Goal: Task Accomplishment & Management: Manage account settings

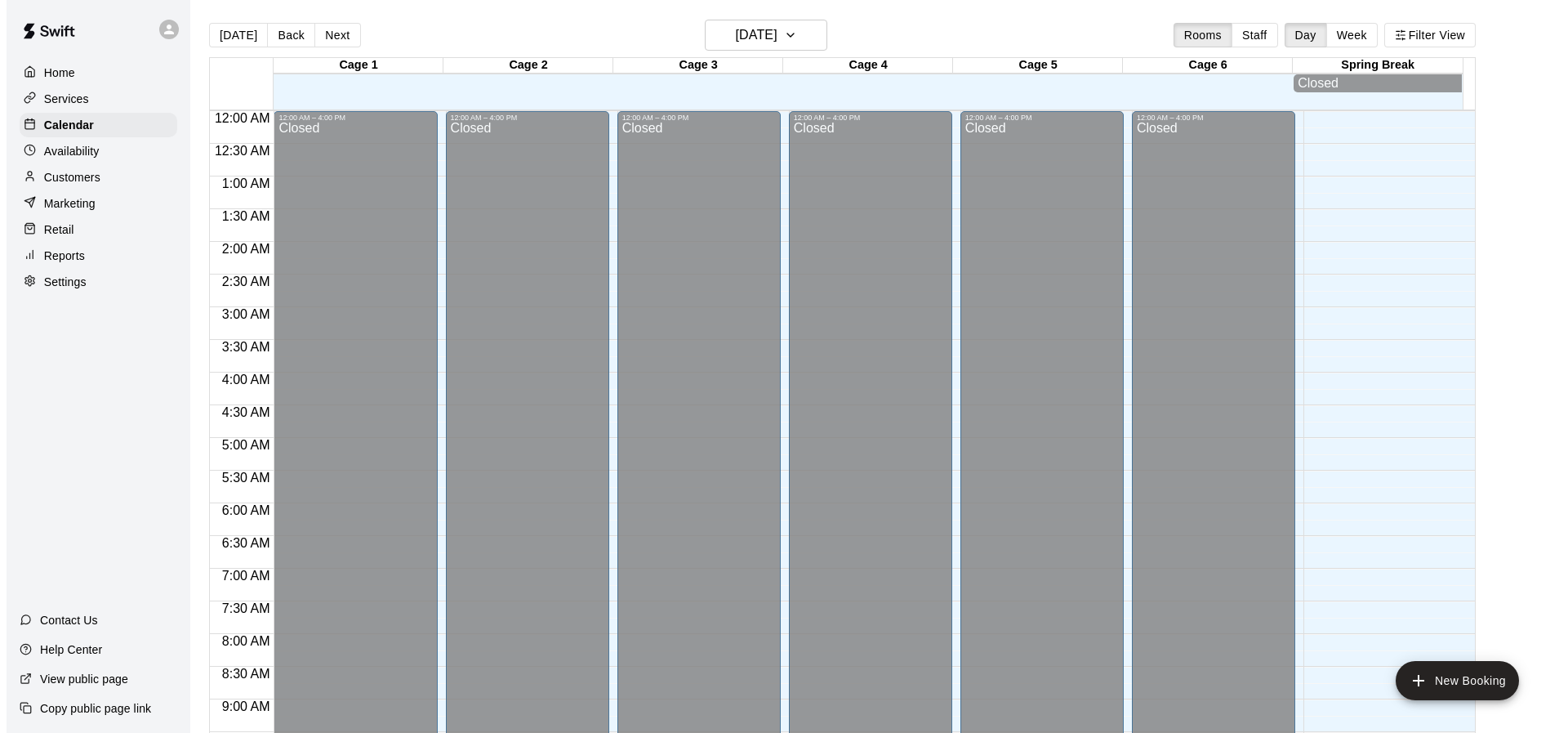
scroll to position [877, 0]
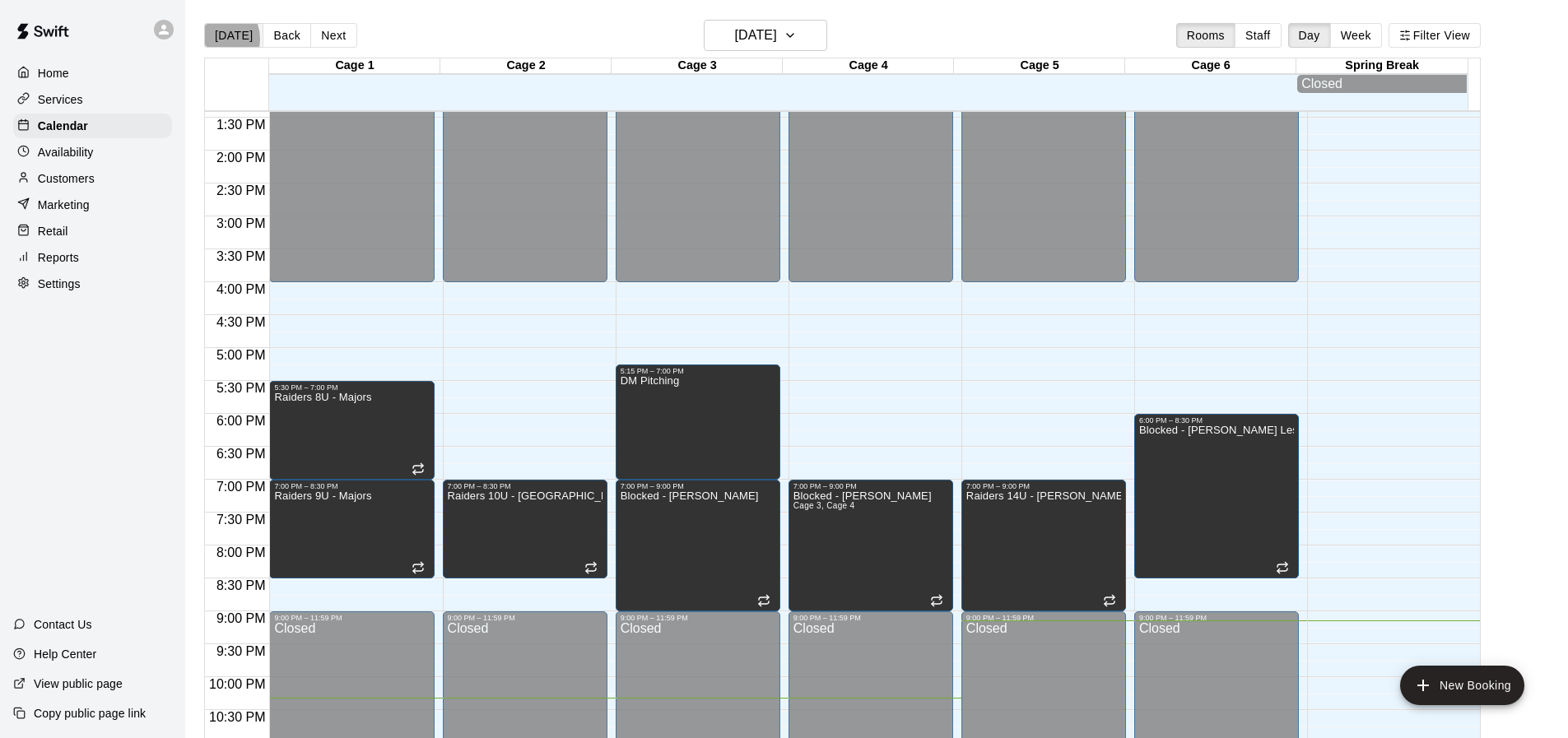
click at [216, 38] on button "[DATE]" at bounding box center [233, 35] width 59 height 24
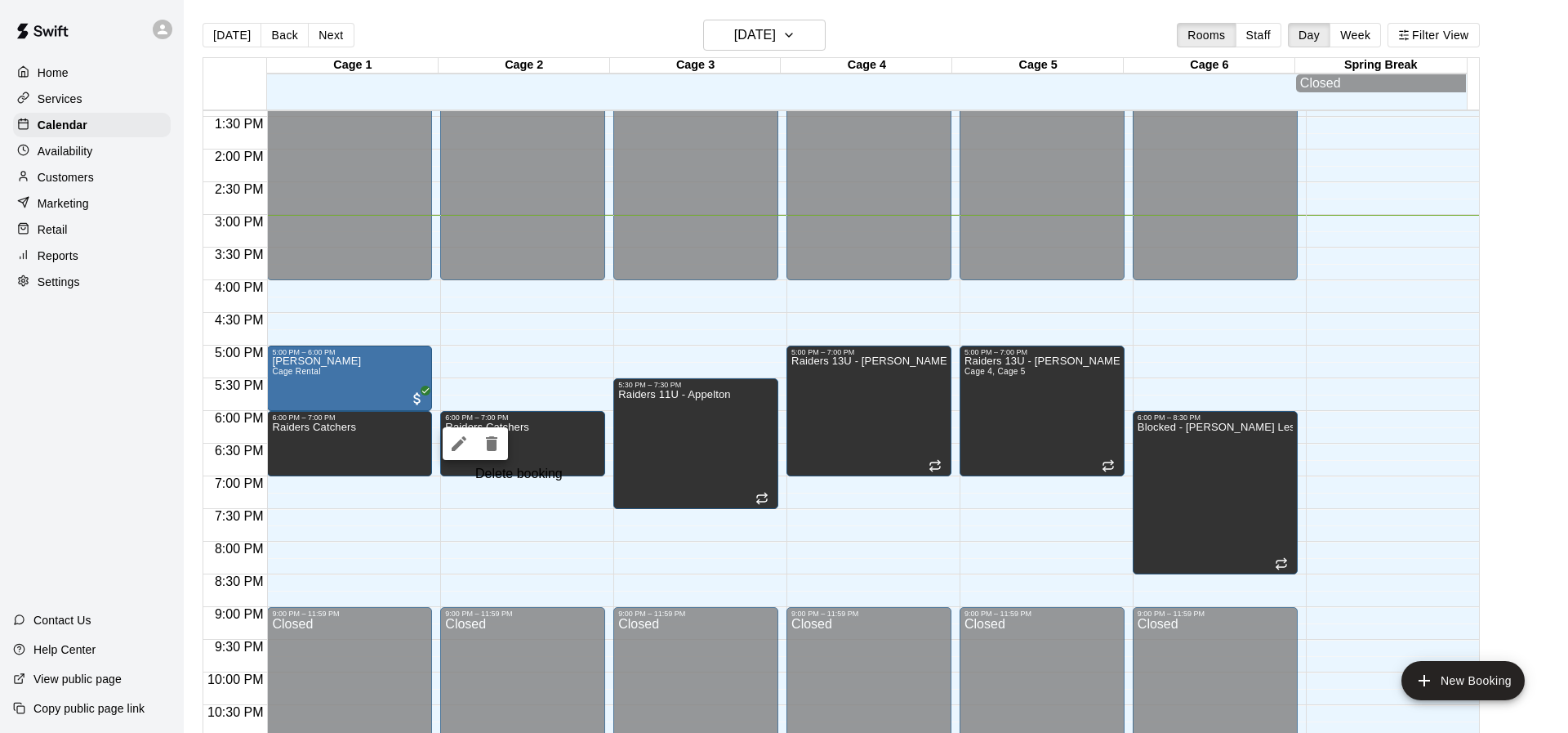
click at [486, 451] on icon "delete" at bounding box center [492, 444] width 11 height 15
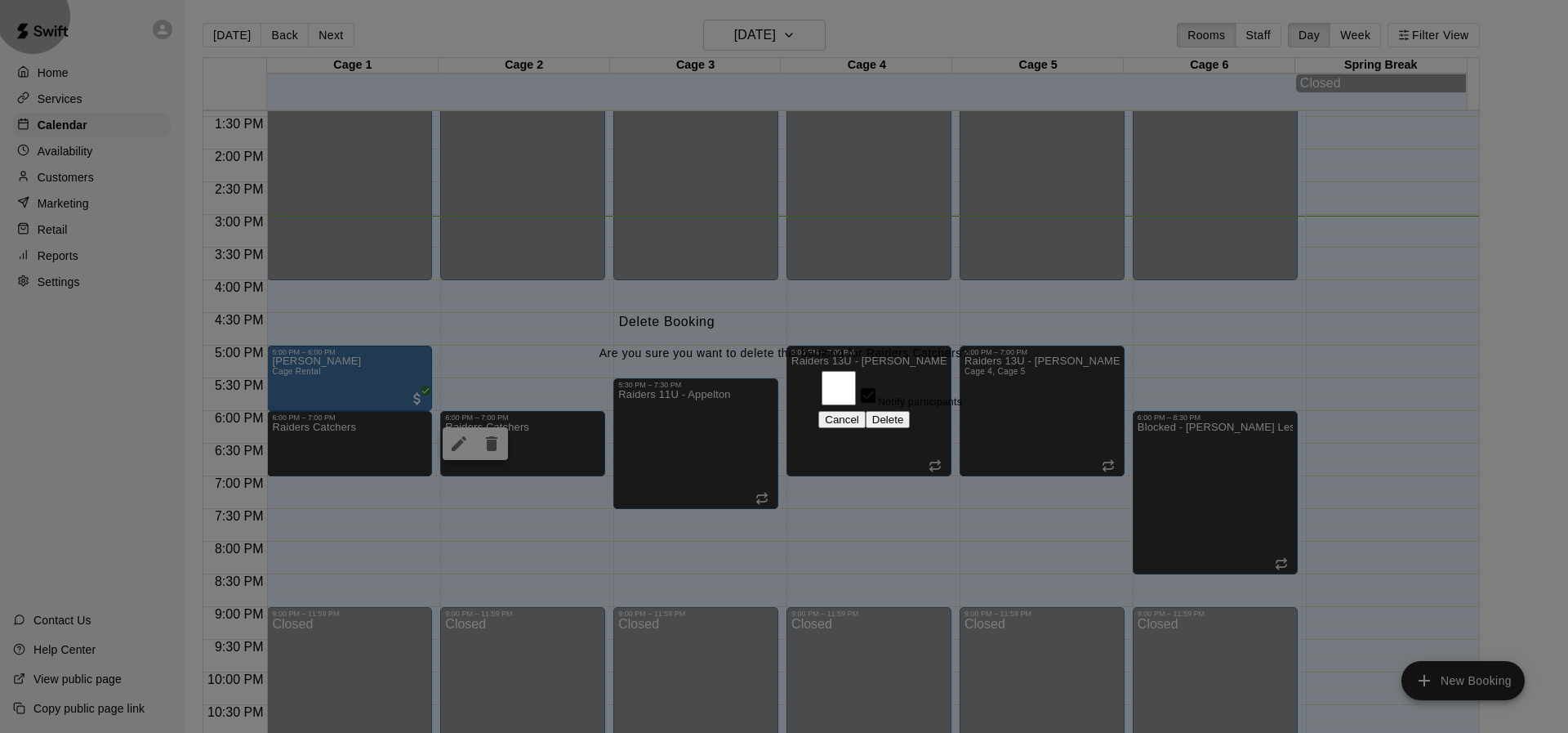
click at [866, 414] on button "Cancel" at bounding box center [841, 419] width 47 height 18
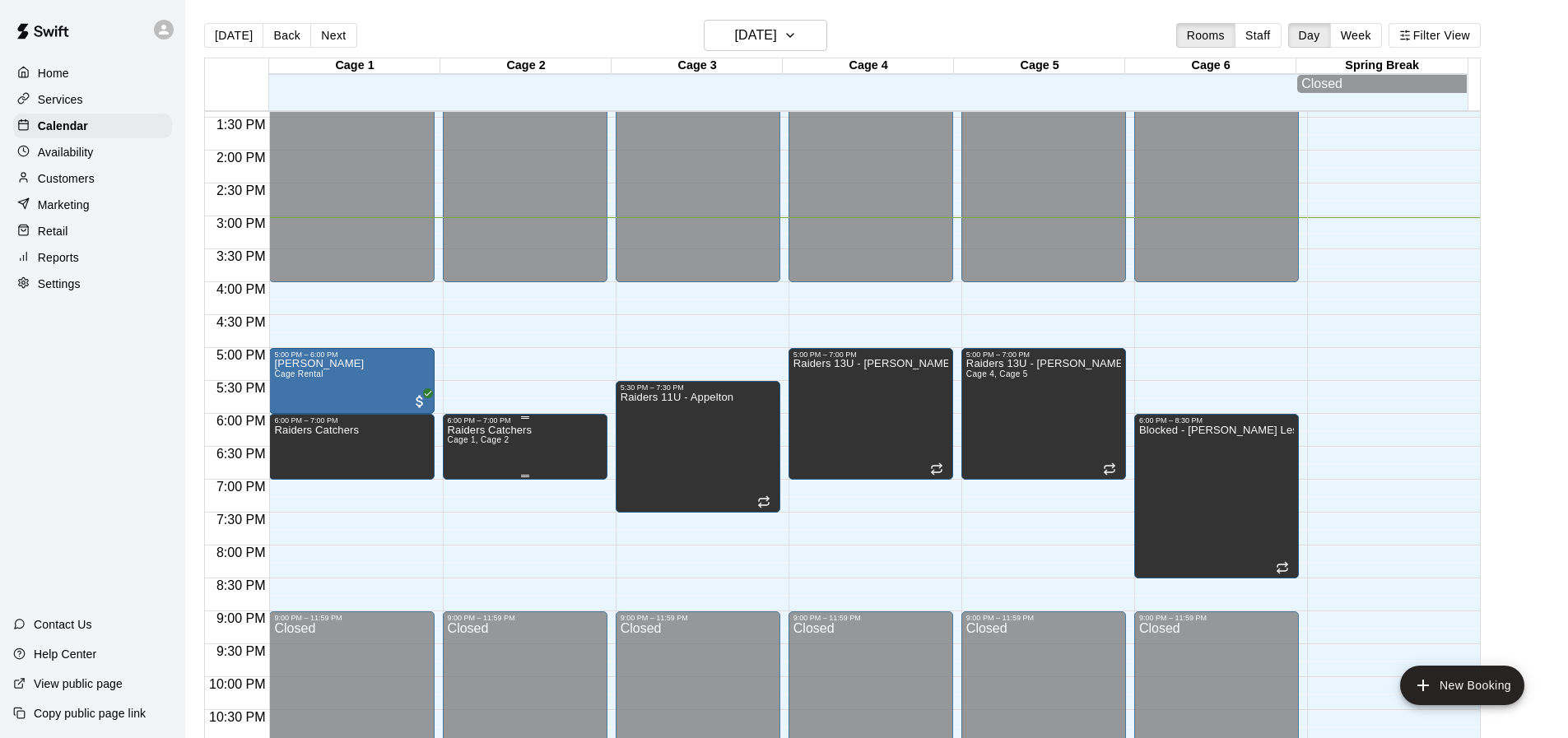
click at [483, 425] on div "6:00 PM – 7:00 PM" at bounding box center [525, 420] width 155 height 8
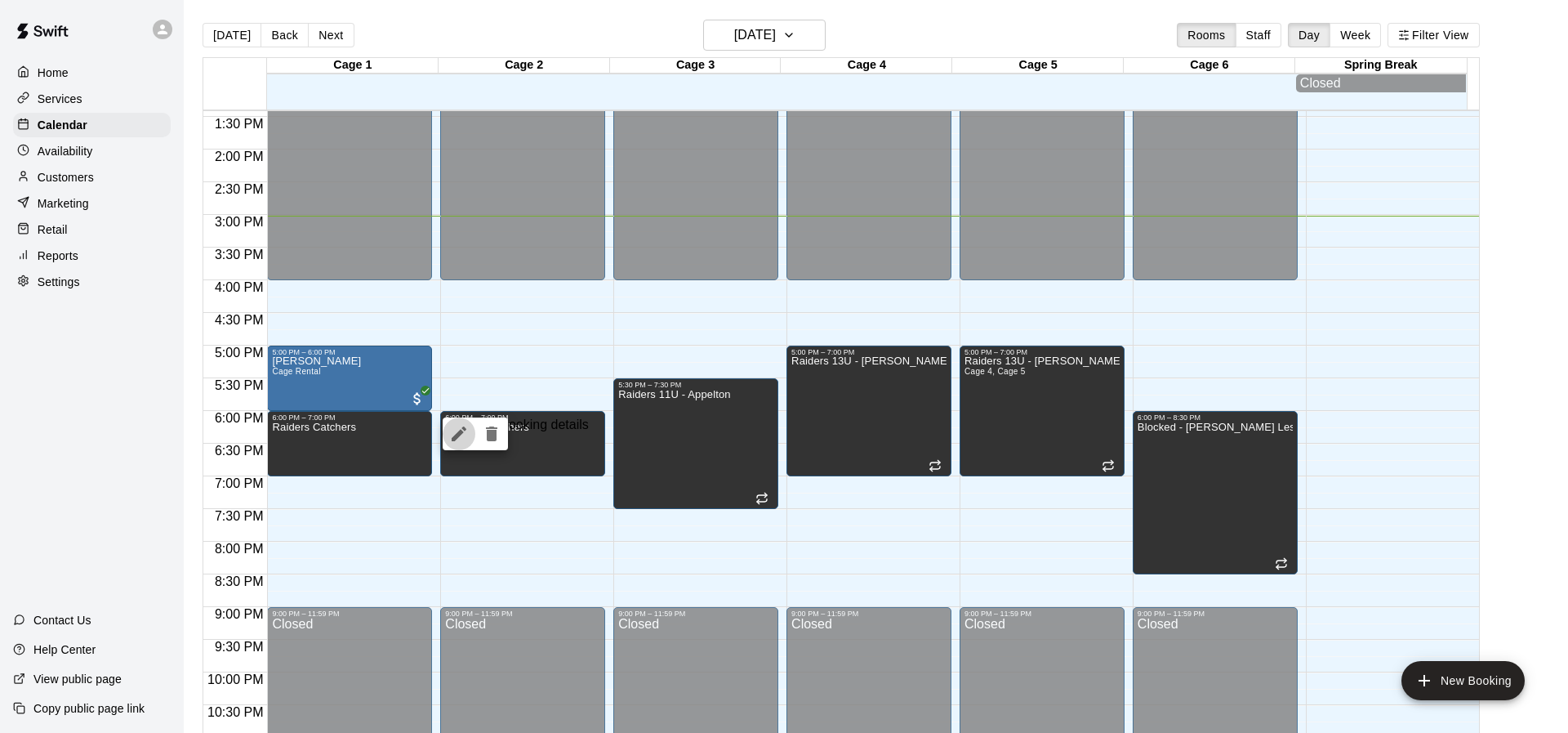
click at [458, 428] on icon "edit" at bounding box center [458, 434] width 19 height 19
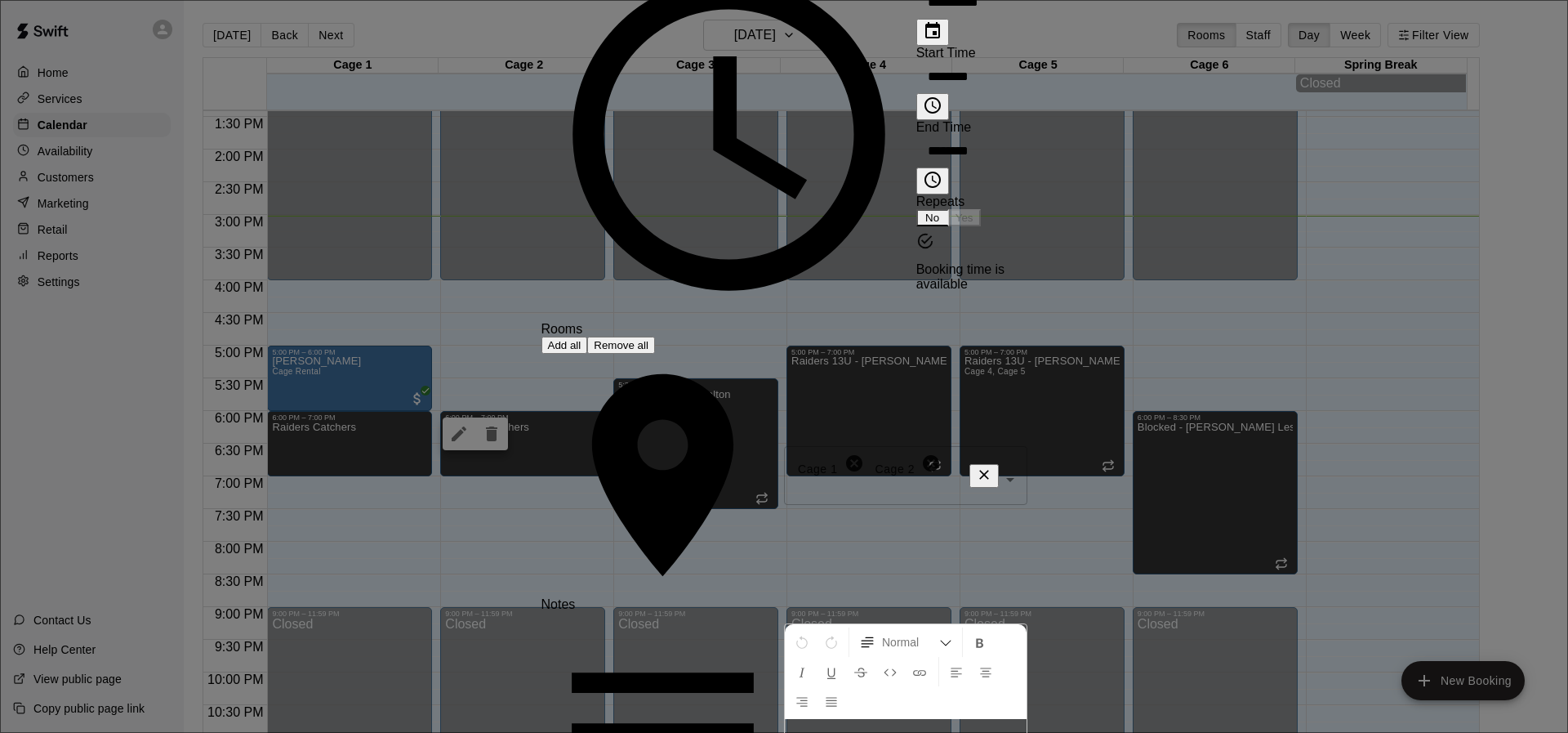
click at [922, 453] on icon at bounding box center [931, 462] width 19 height 19
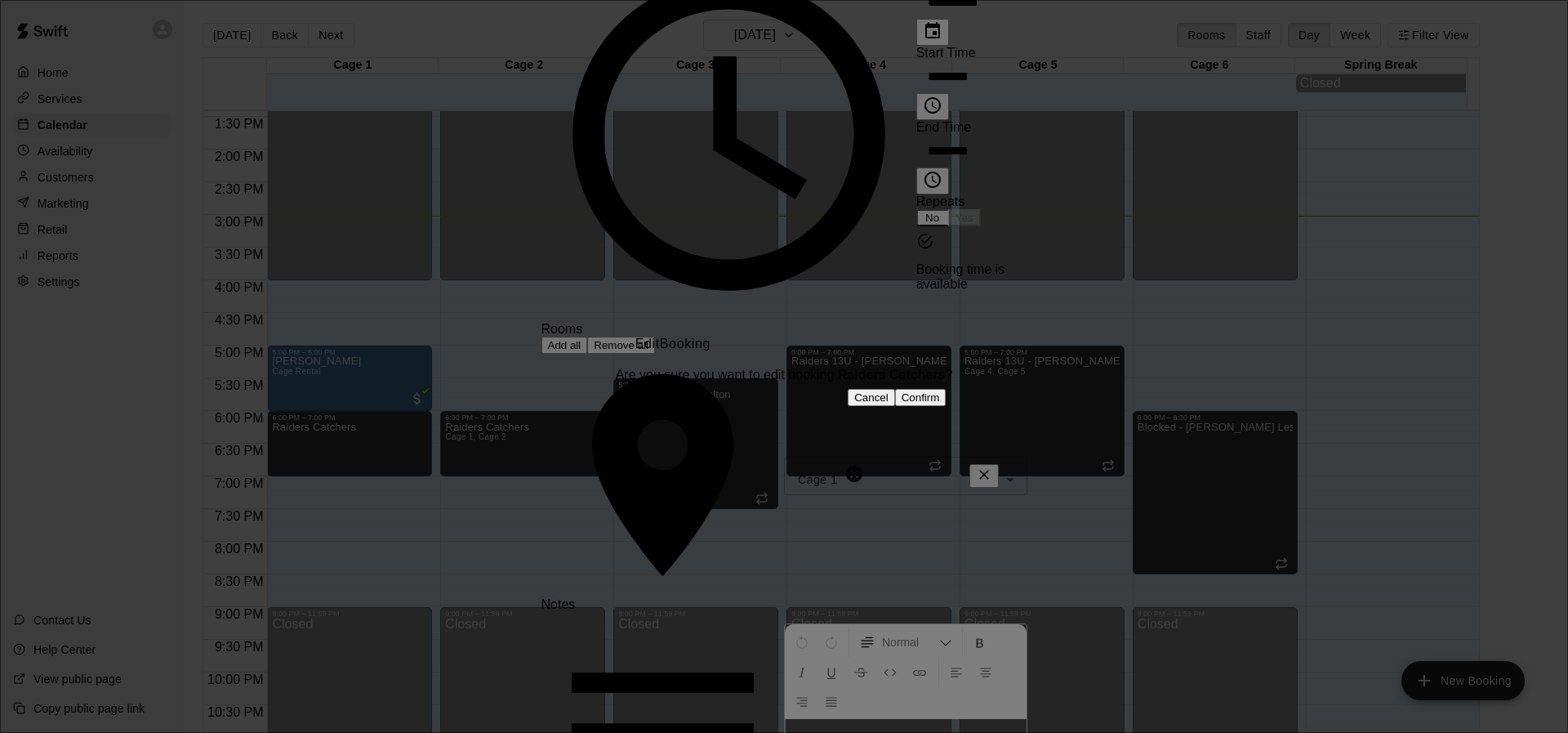
click at [947, 406] on button "Confirm" at bounding box center [921, 398] width 52 height 18
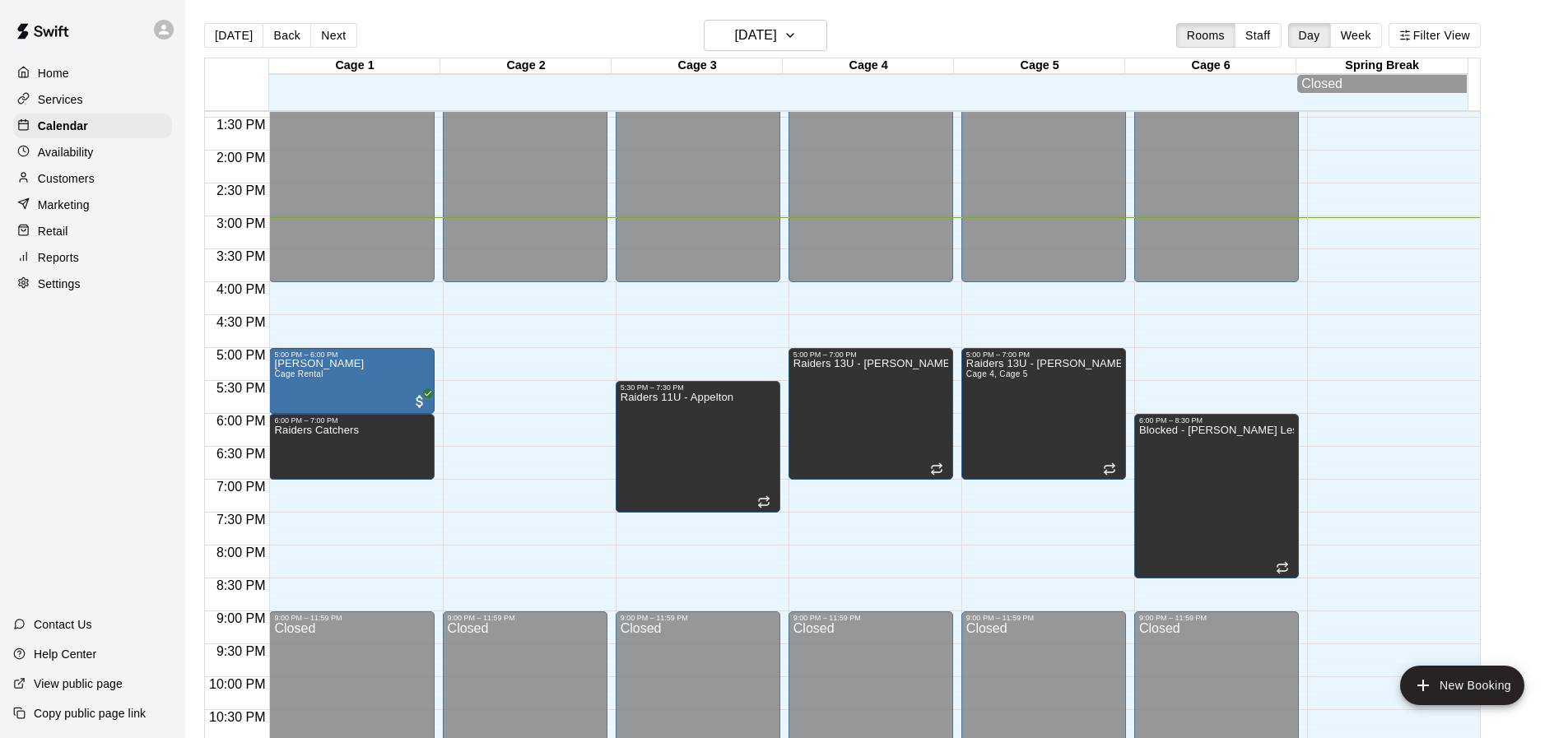
click at [548, 292] on div "12:00 AM – 4:00 PM Closed 9:00 PM – 11:59 PM Closed" at bounding box center [525, 19] width 164 height 1580
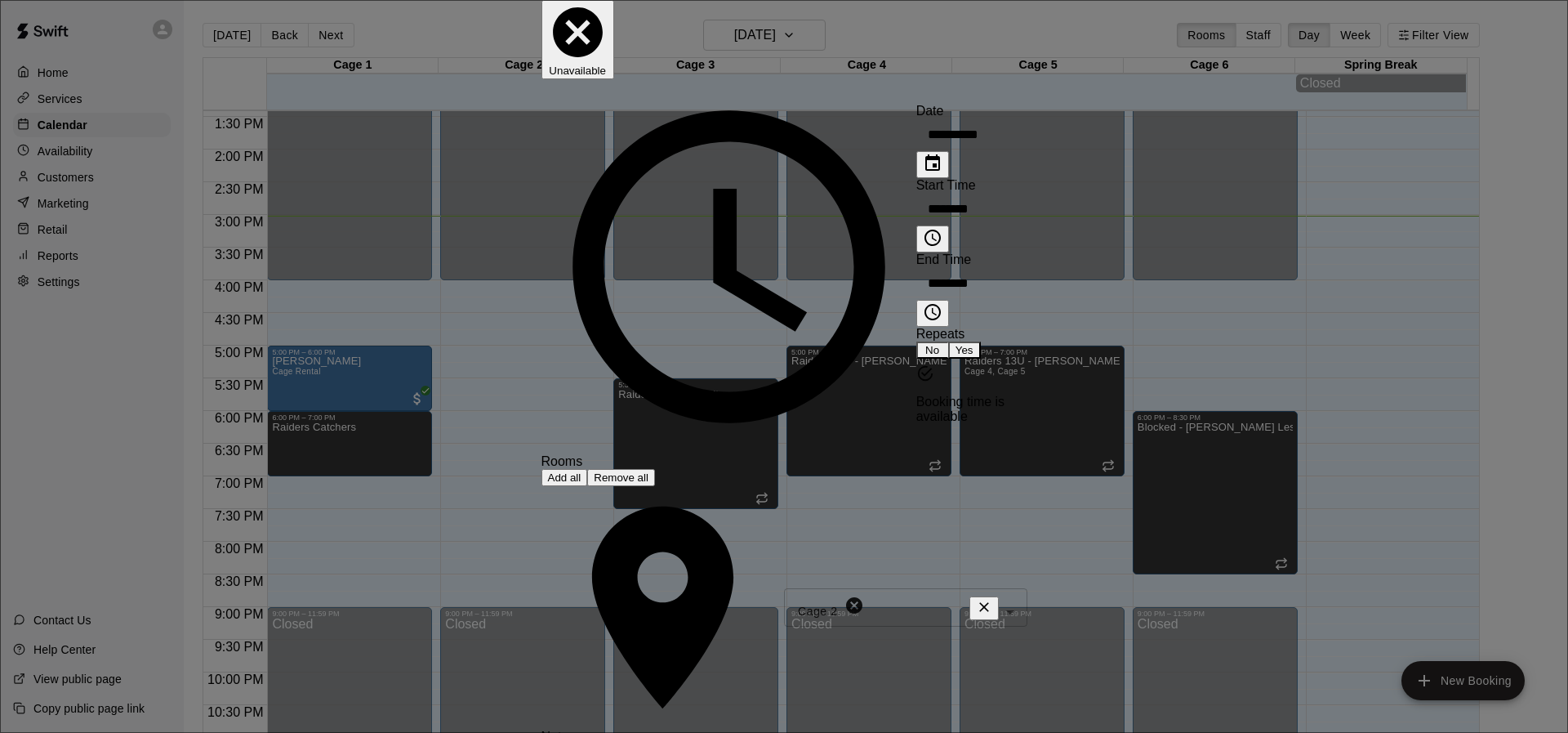
type input "**********"
click at [916, 300] on button "Choose time, selected time is 4:30 PM" at bounding box center [932, 313] width 32 height 27
click at [624, 363] on li "06" at bounding box center [633, 371] width 19 height 15
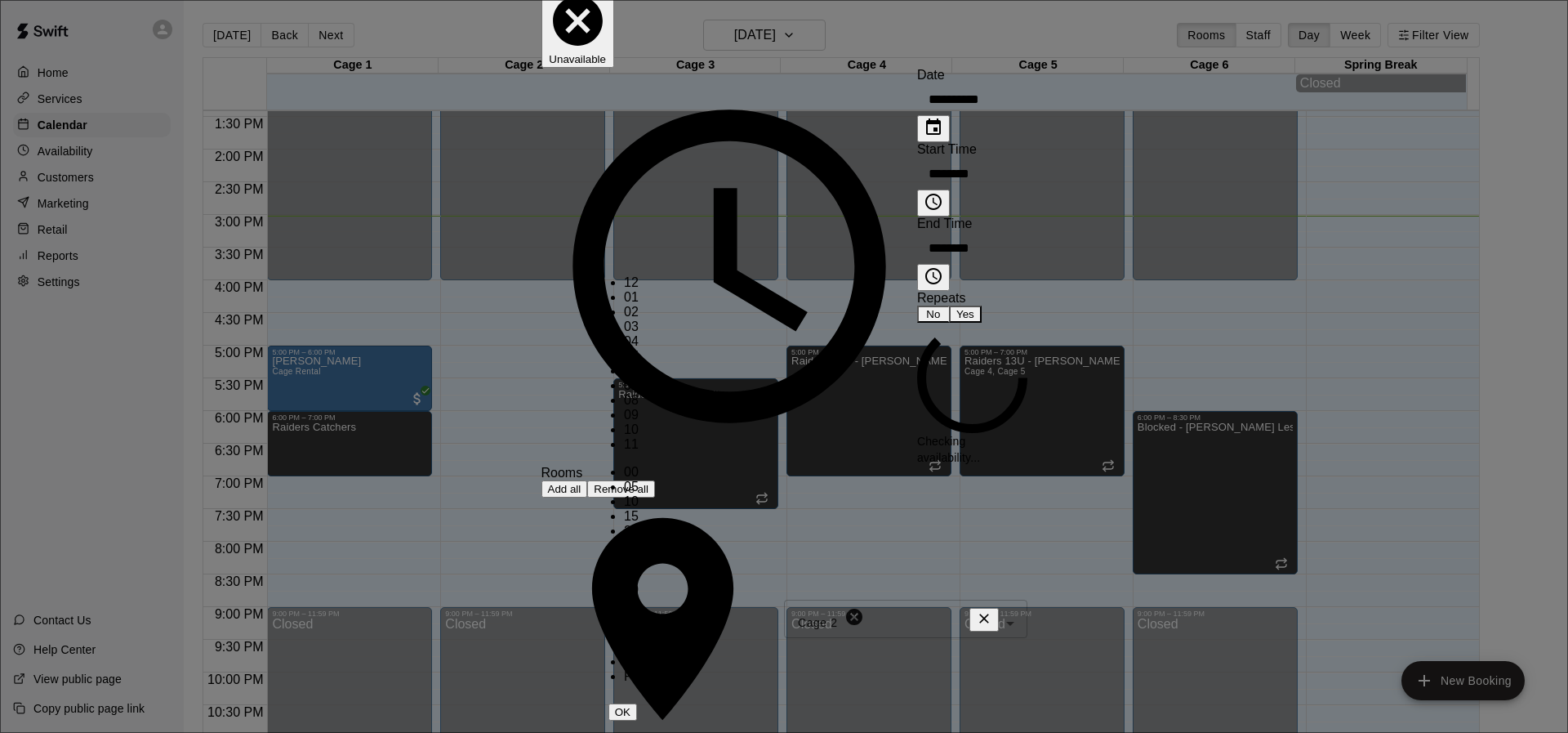
scroll to position [191, 0]
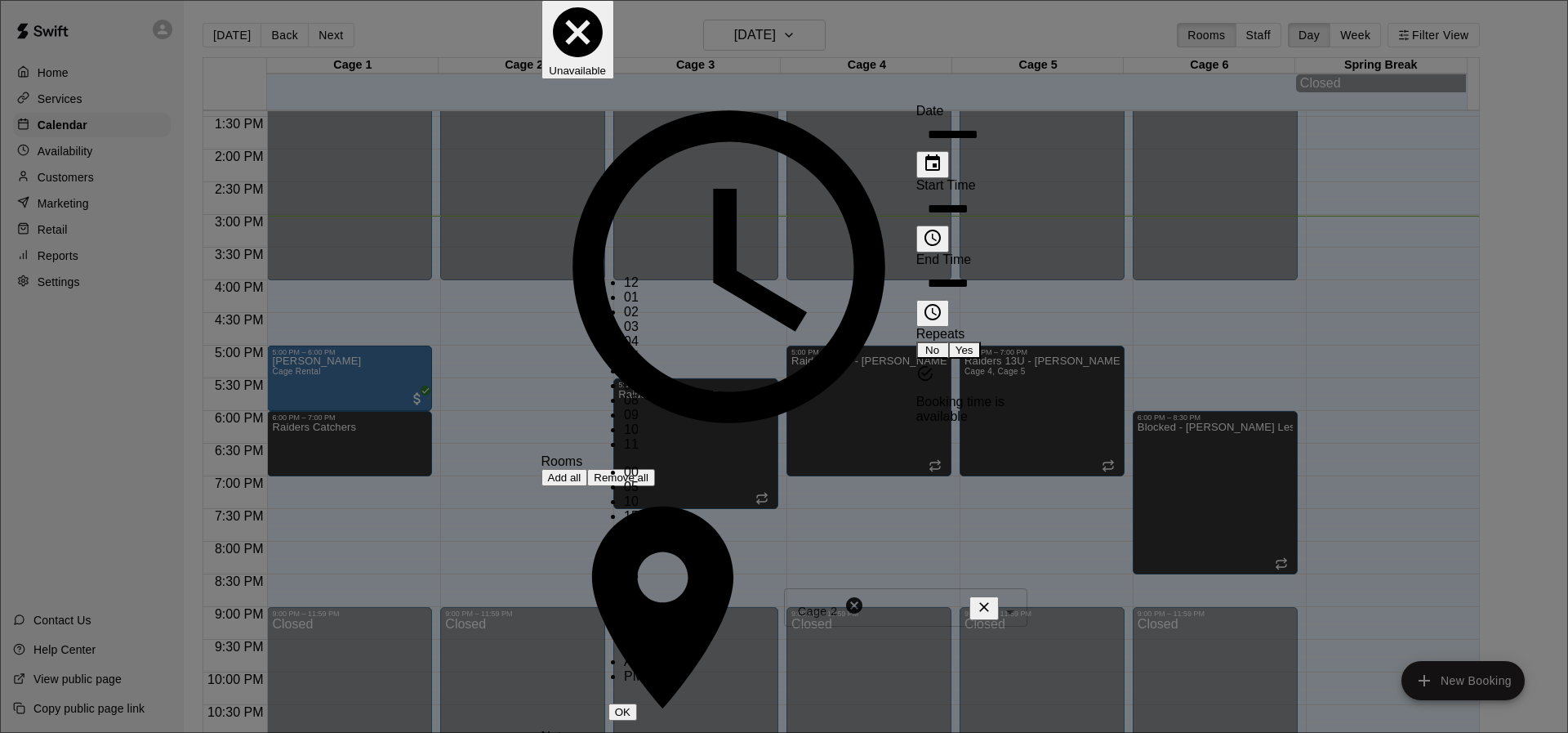
click at [916, 327] on div "Repeats No Yes" at bounding box center [972, 343] width 111 height 32
click at [924, 304] on icon "Choose time, selected time is 6:30 PM" at bounding box center [933, 312] width 17 height 17
click at [624, 378] on li "07" at bounding box center [633, 385] width 19 height 15
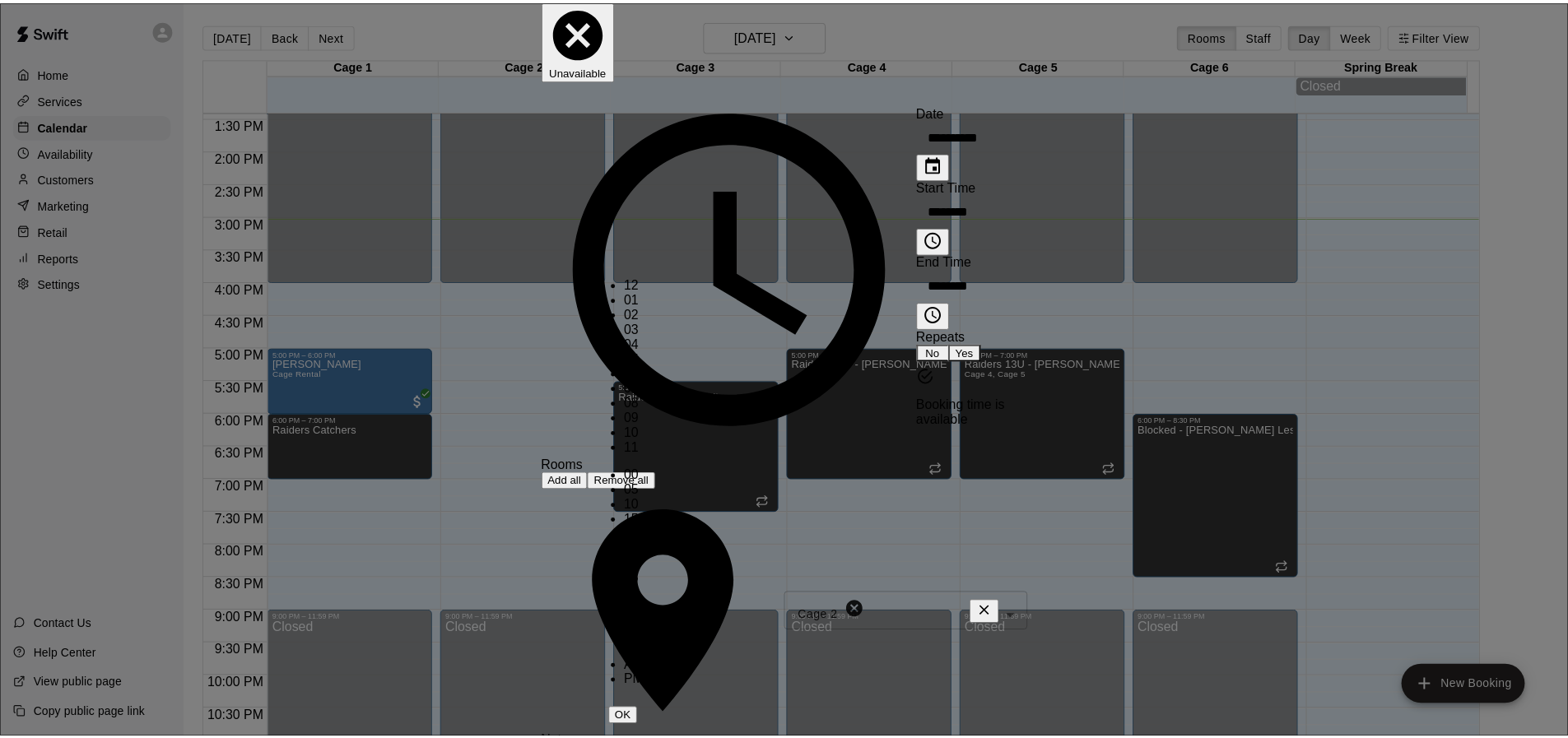
scroll to position [0, 0]
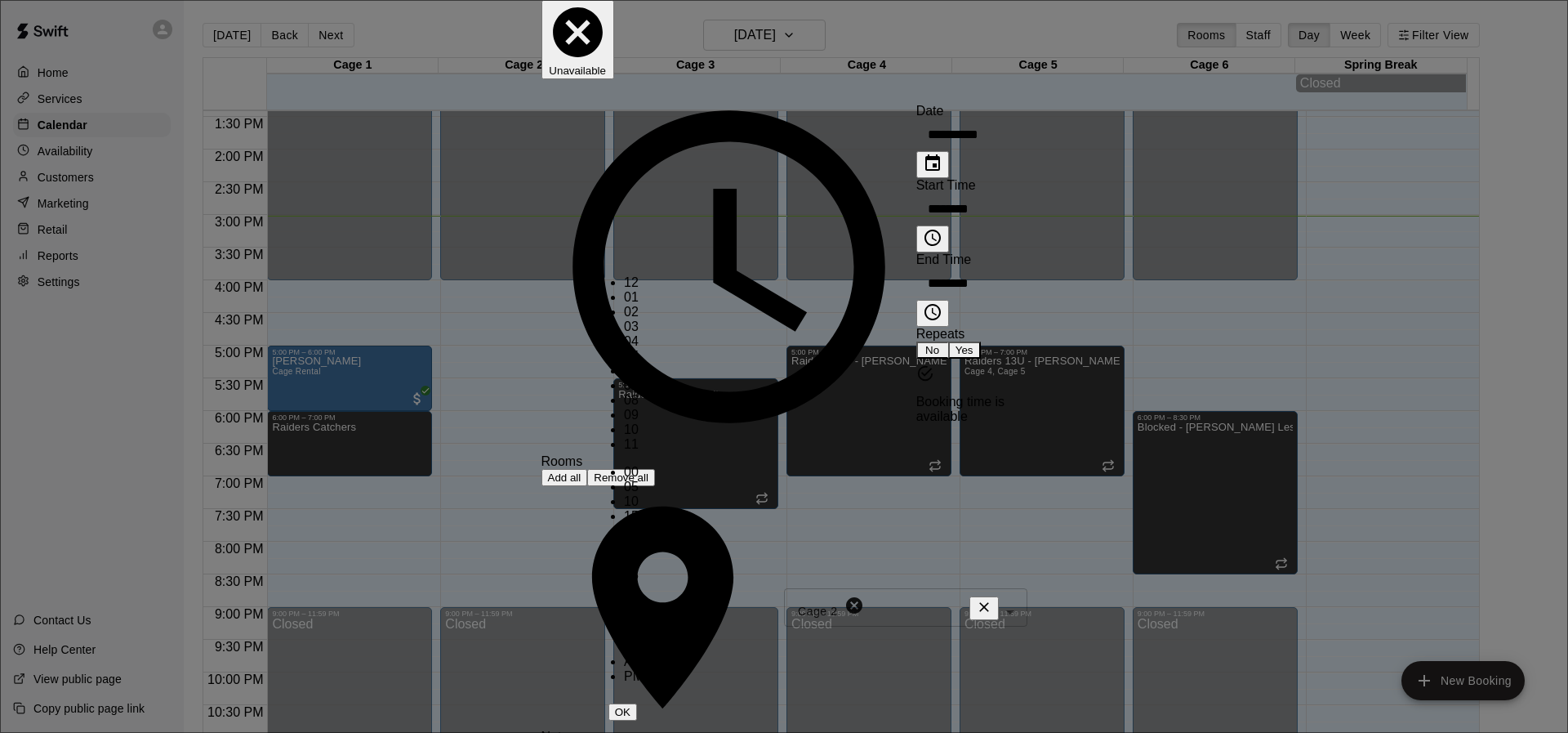
click at [644, 465] on li "00" at bounding box center [633, 473] width 19 height 15
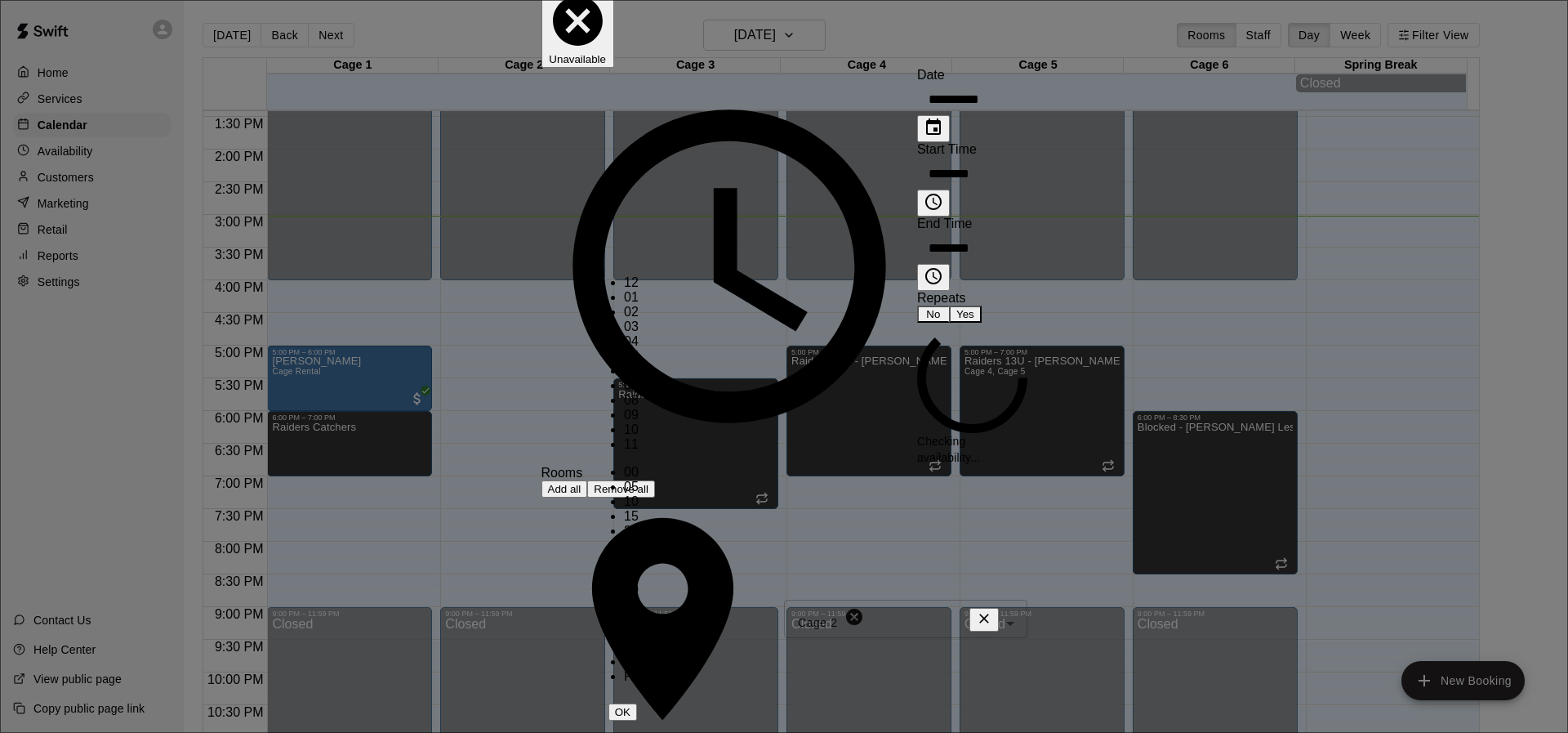
type input "********"
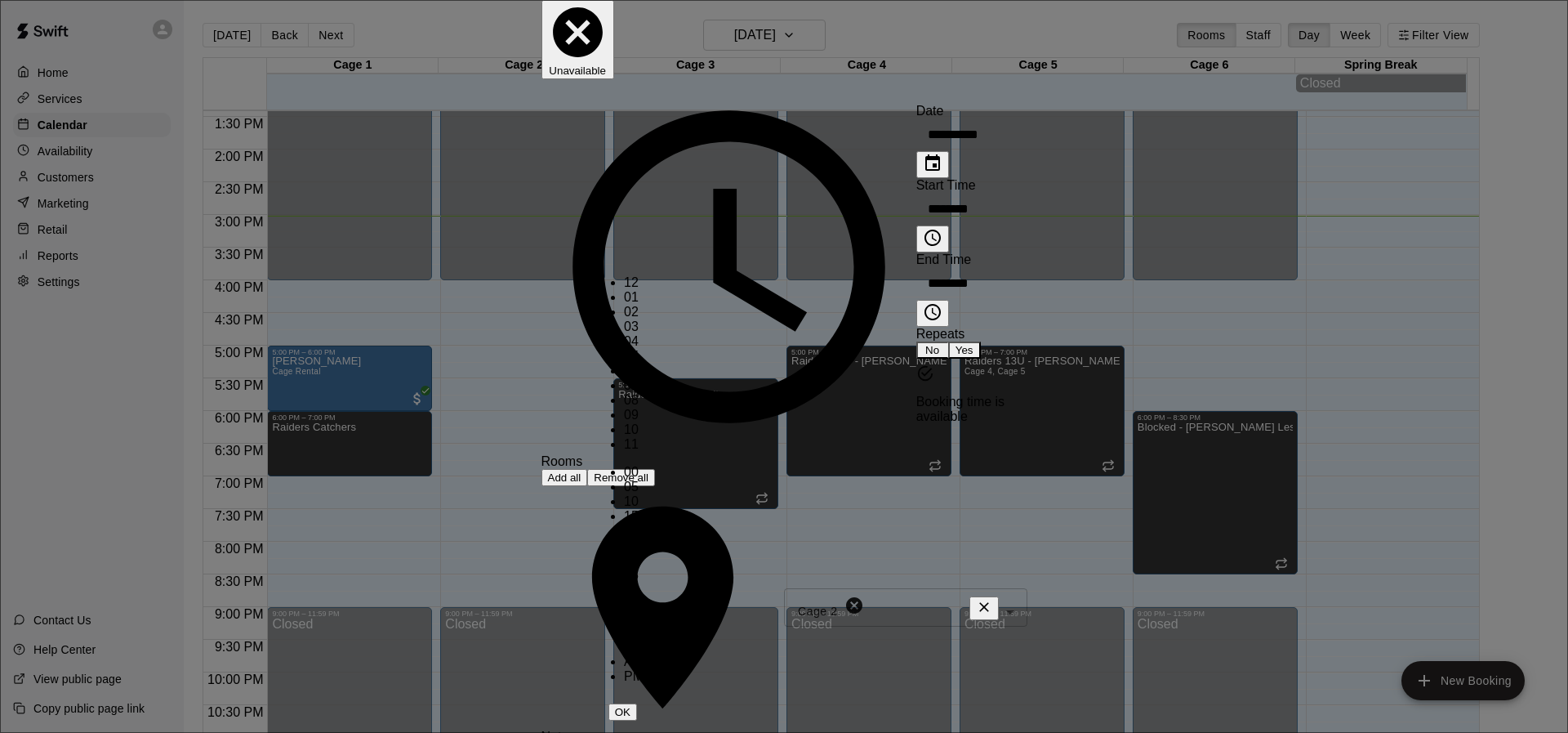
click at [916, 273] on div "**********" at bounding box center [972, 215] width 111 height 223
